Goal: Task Accomplishment & Management: Manage account settings

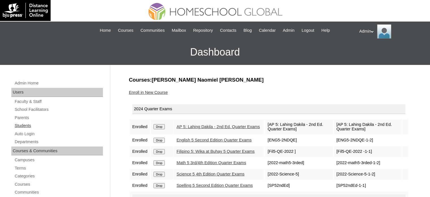
scroll to position [84, 0]
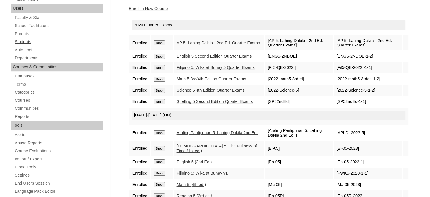
click at [20, 40] on link "Students" at bounding box center [58, 41] width 89 height 7
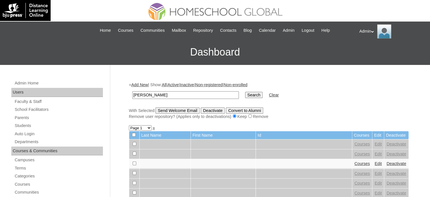
type input "[PERSON_NAME]"
click at [245, 92] on input "Search" at bounding box center [254, 95] width 18 height 6
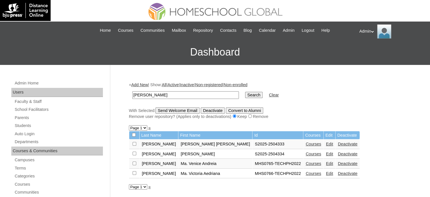
click at [306, 154] on link "Courses" at bounding box center [314, 153] width 16 height 5
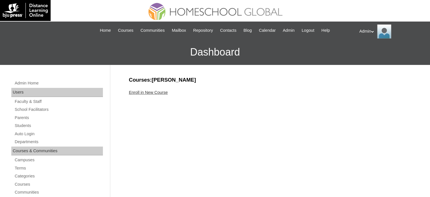
click at [150, 91] on link "Enroll in New Course" at bounding box center [148, 92] width 39 height 5
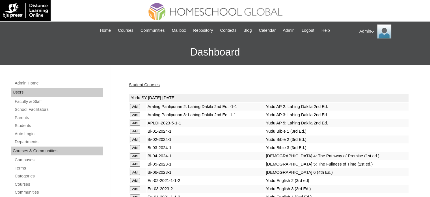
scroll to position [1459, 0]
